Goal: Task Accomplishment & Management: Complete application form

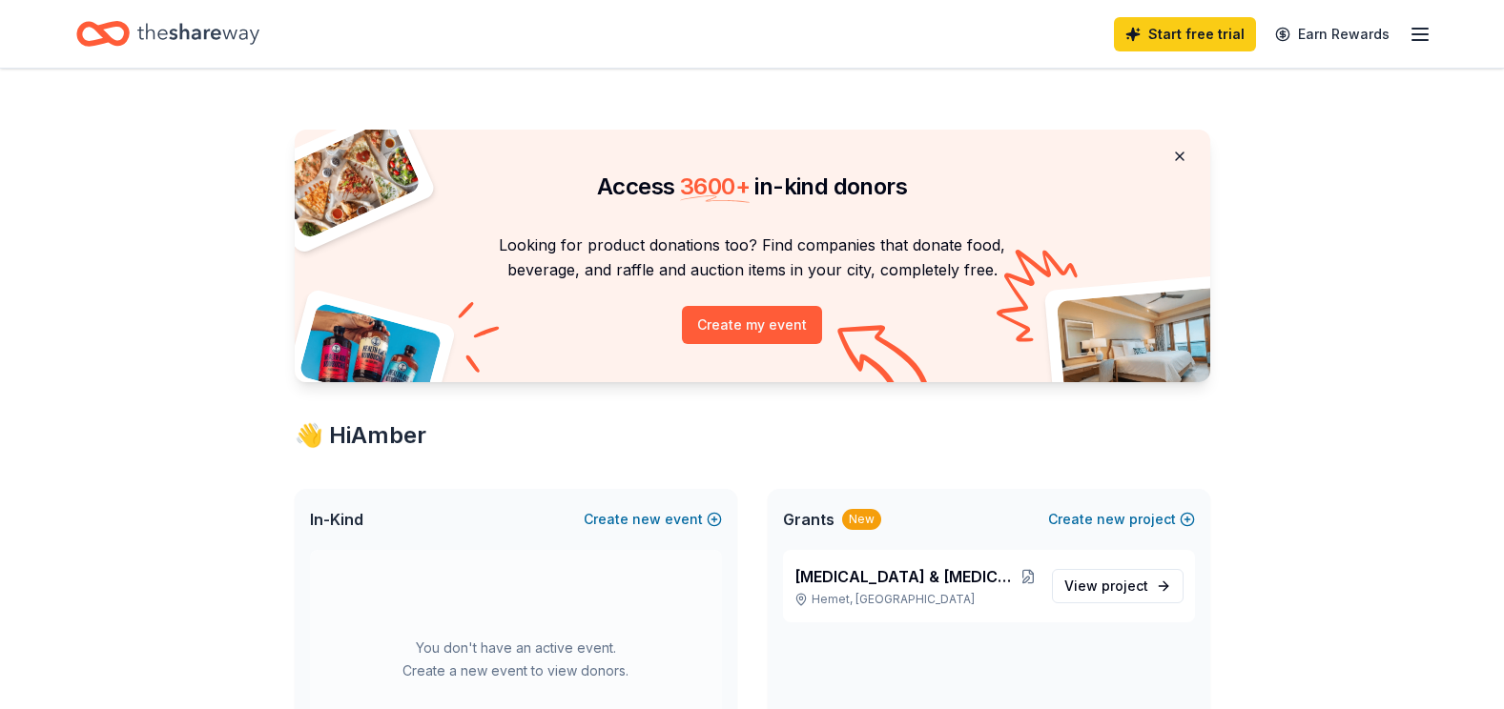
click at [1178, 156] on button at bounding box center [1180, 156] width 46 height 38
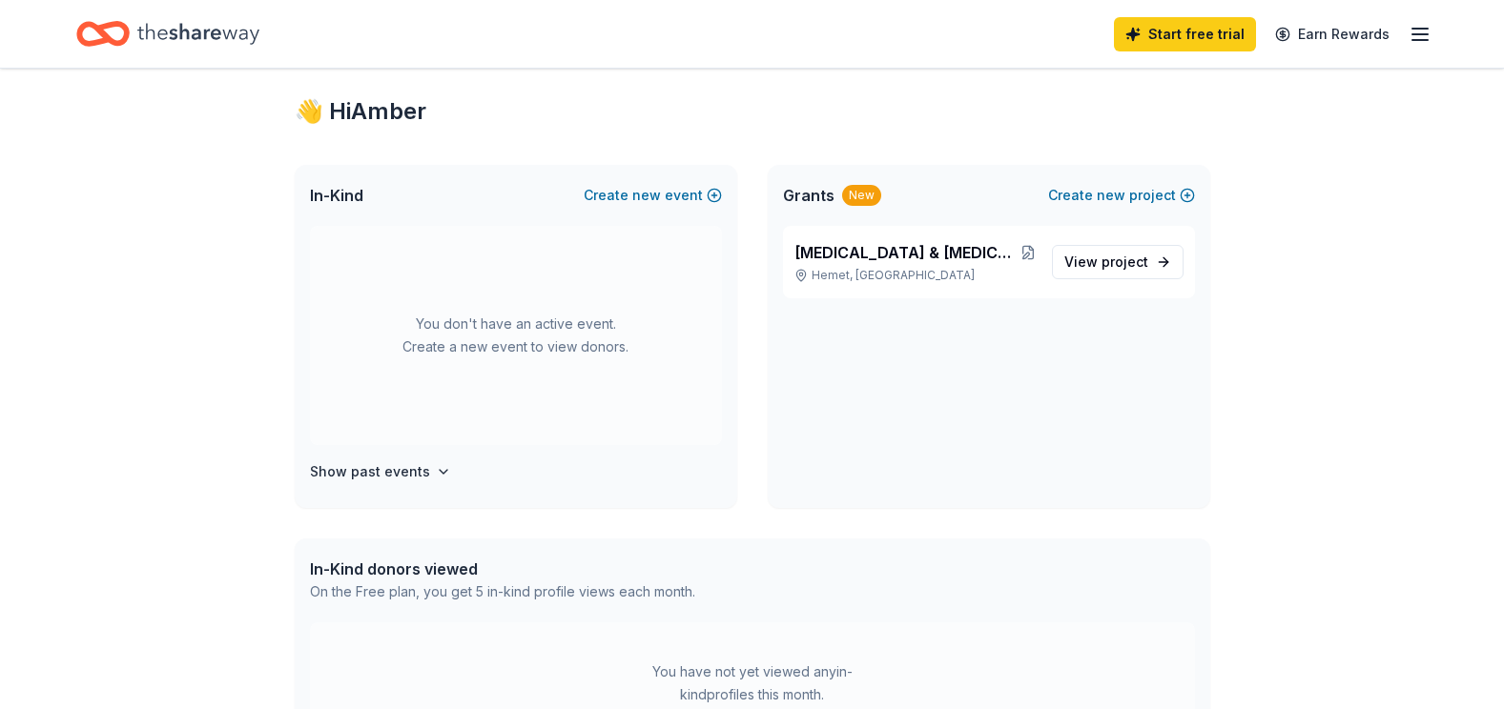
scroll to position [32, 0]
click at [1080, 267] on span "View project" at bounding box center [1106, 263] width 84 height 23
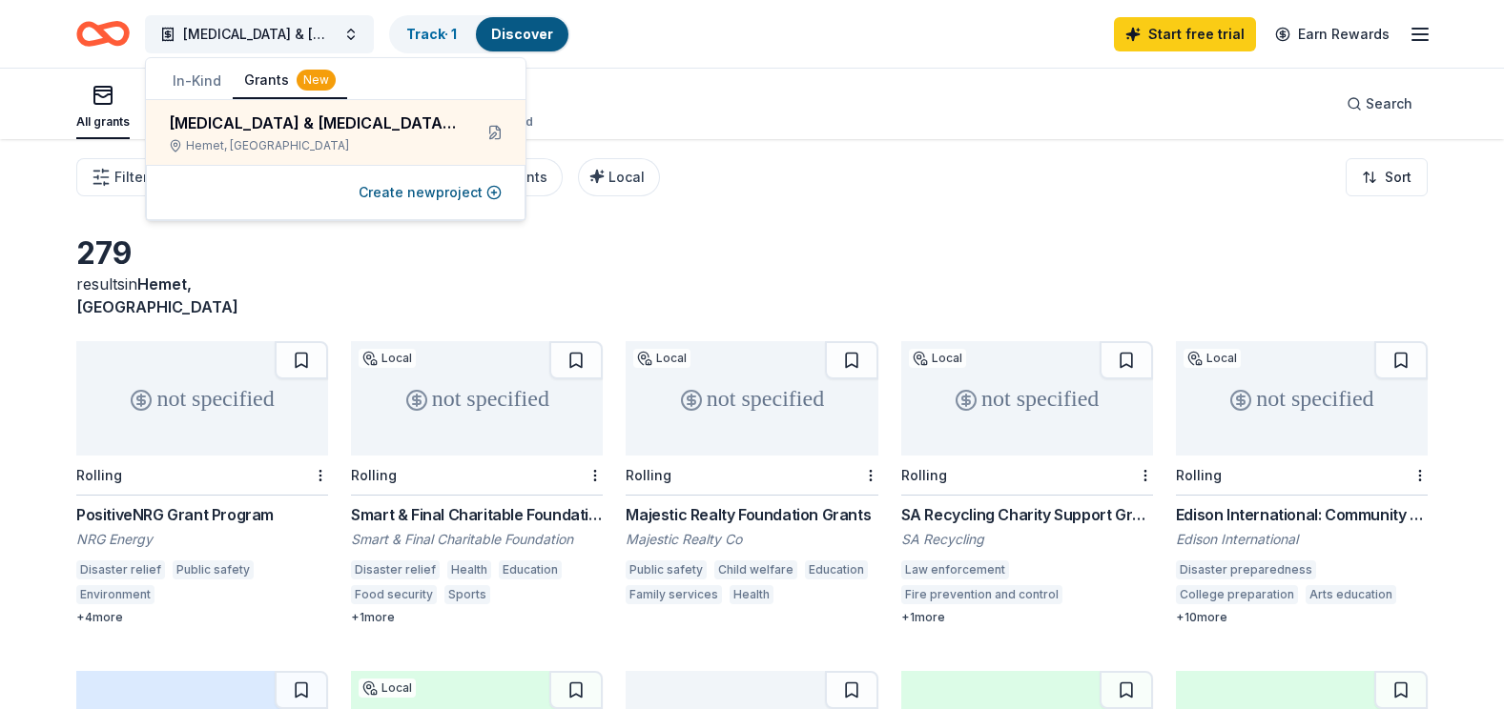
click at [460, 503] on div "Smart & Final Charitable Foundation Donations" at bounding box center [477, 514] width 252 height 23
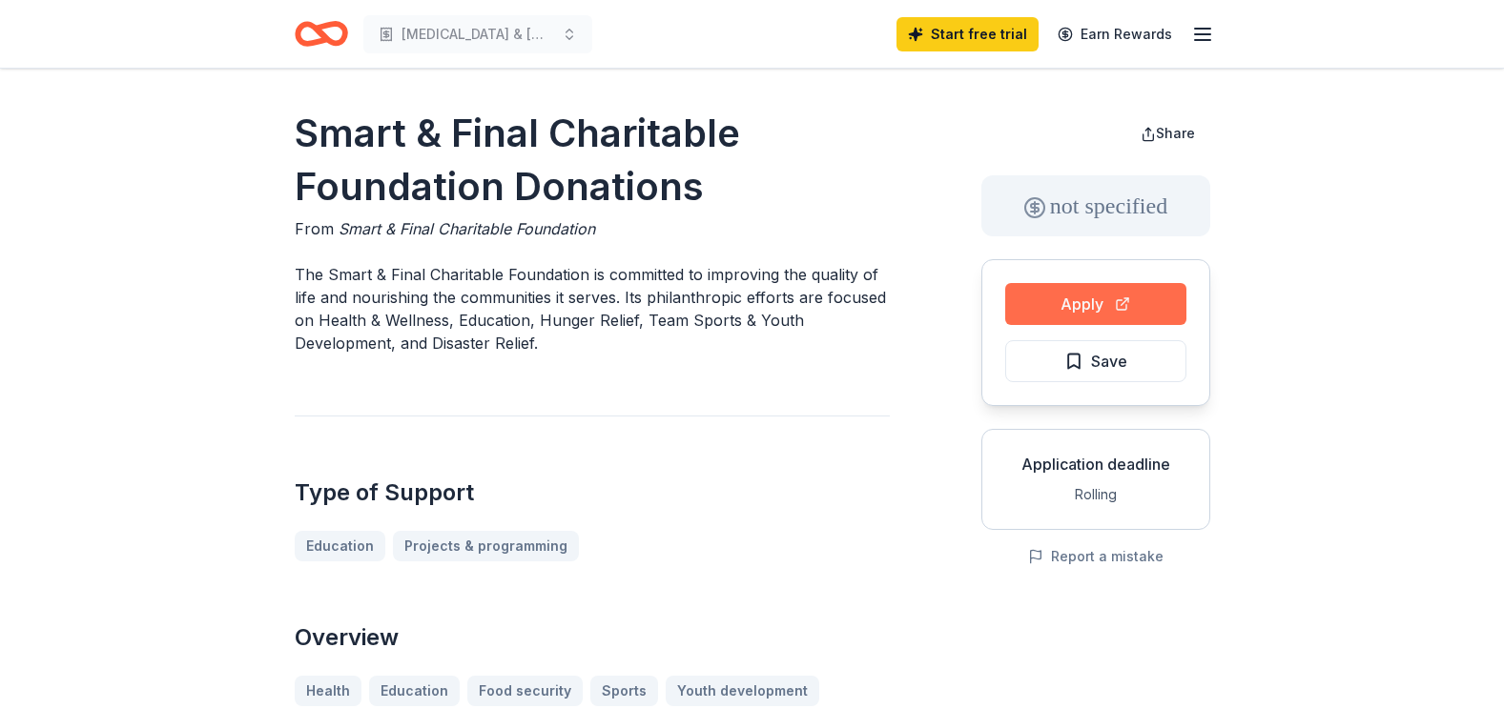
click at [1060, 295] on button "Apply" at bounding box center [1095, 304] width 181 height 42
